Goal: Information Seeking & Learning: Learn about a topic

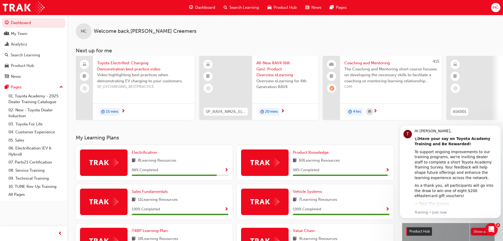
click at [250, 8] on span "Search Learning" at bounding box center [245, 7] width 30 height 6
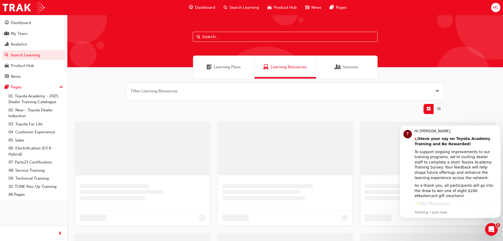
click at [225, 40] on input "text" at bounding box center [285, 37] width 185 height 10
paste input "Understanding Vehicle Financing"
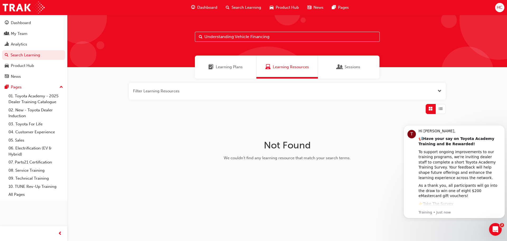
type input "Understanding Vehicle Financing"
